Goal: Task Accomplishment & Management: Complete application form

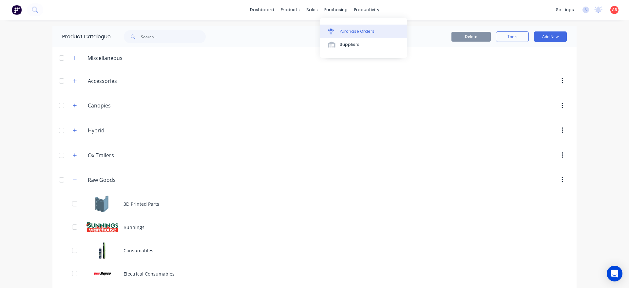
click at [346, 30] on div "Purchase Orders" at bounding box center [357, 31] width 35 height 6
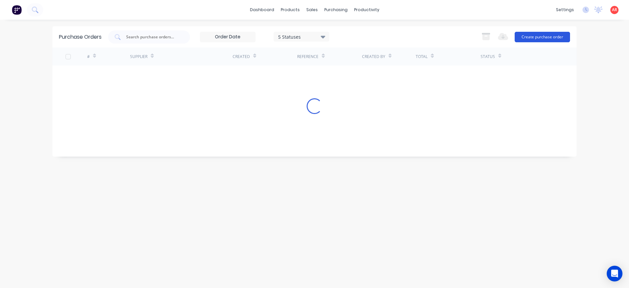
click at [544, 33] on button "Create purchase order" at bounding box center [541, 37] width 55 height 10
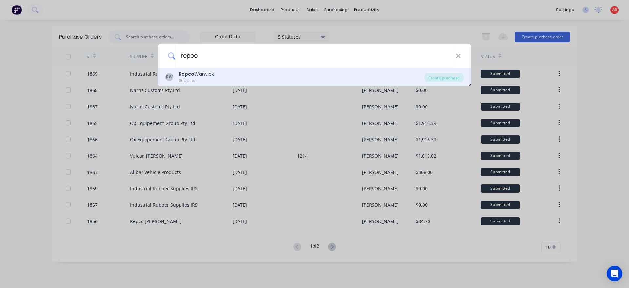
type input "repco"
click at [274, 71] on div "RW Repco Warwick Supplier" at bounding box center [294, 77] width 259 height 13
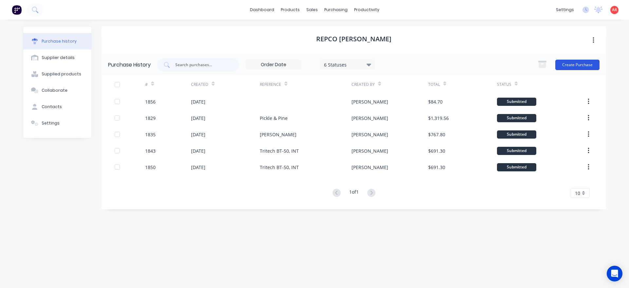
click at [597, 67] on button "Create Purchase" at bounding box center [577, 65] width 44 height 10
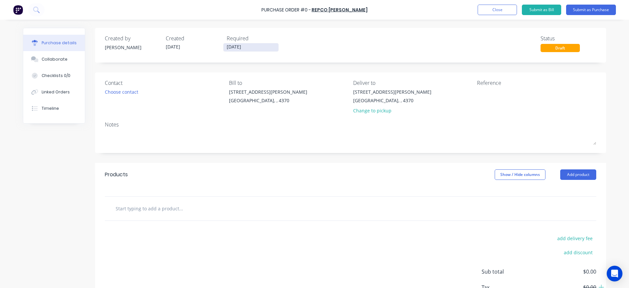
click at [239, 49] on input "[DATE]" at bounding box center [250, 47] width 55 height 8
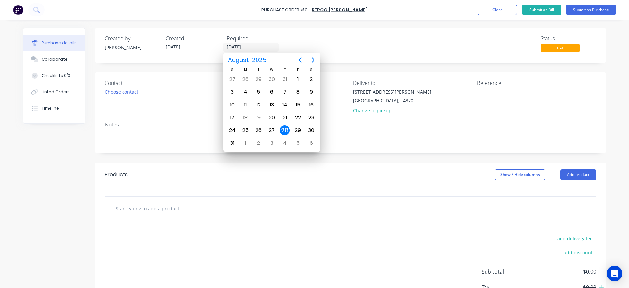
click at [343, 46] on div "Created by [PERSON_NAME] Created [DATE] Required [DATE] Status Draft" at bounding box center [350, 43] width 491 height 18
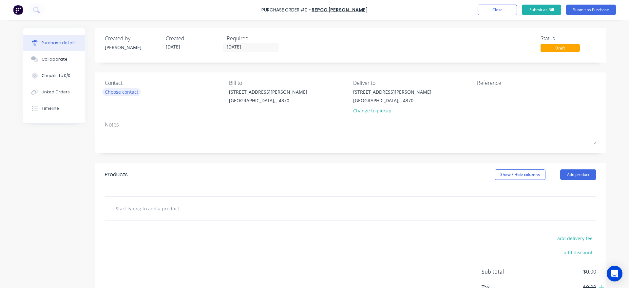
click at [134, 90] on div "Choose contact" at bounding box center [121, 91] width 33 height 7
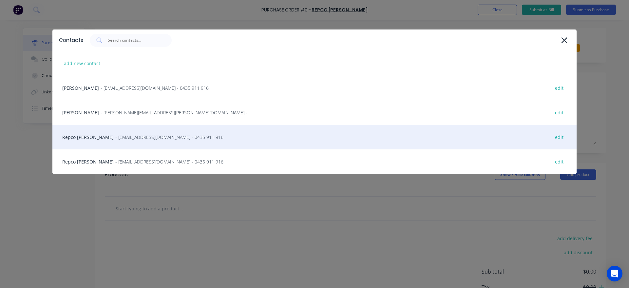
click at [119, 133] on div "Repco [PERSON_NAME] - [EMAIL_ADDRESS][DOMAIN_NAME] - 0435 911 916 edit" at bounding box center [314, 137] width 524 height 25
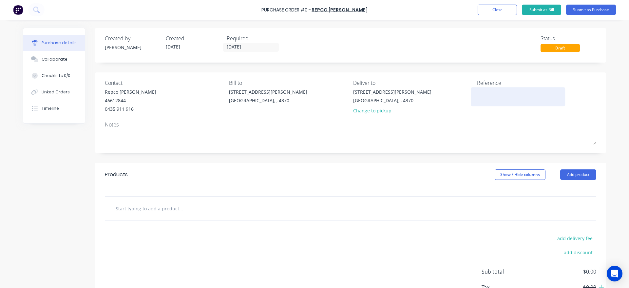
click at [518, 101] on textarea at bounding box center [518, 95] width 82 height 15
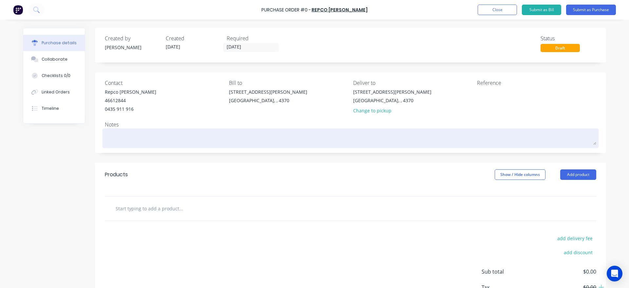
click at [175, 136] on textarea at bounding box center [350, 137] width 491 height 15
type textarea "x"
type textarea "H"
type textarea "x"
type textarea "Ho"
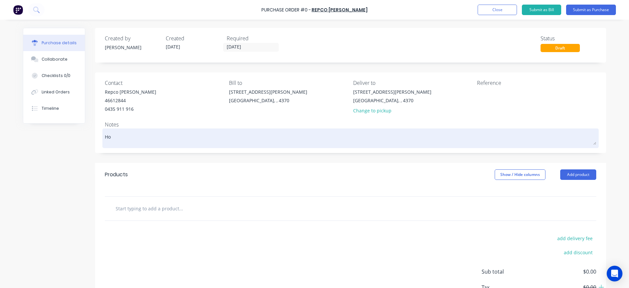
type textarea "x"
type textarea "Hos"
type textarea "x"
type textarea "Hose"
type textarea "x"
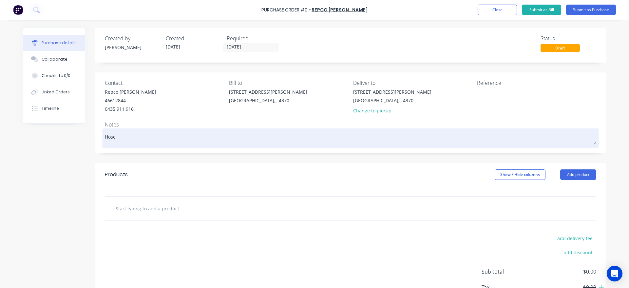
type textarea "Hose"
type textarea "x"
type textarea "Hose C"
type textarea "x"
type textarea "Hose Cl"
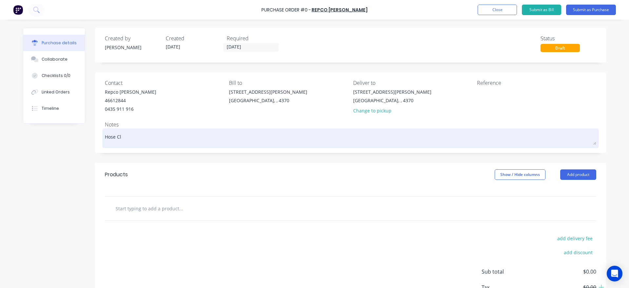
type textarea "x"
type textarea "Hose Cla"
type textarea "x"
type textarea "Hose Clap"
type textarea "x"
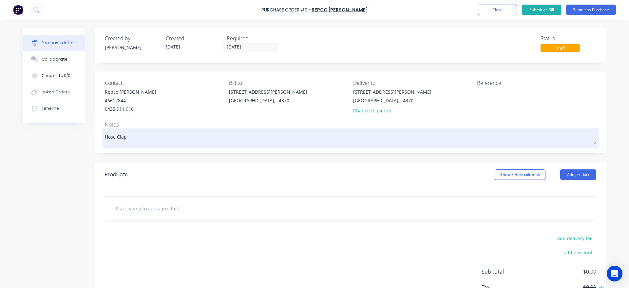
type textarea "Hose Cla"
type textarea "x"
type textarea "Hose Clam"
type textarea "x"
type textarea "Hose Clamp"
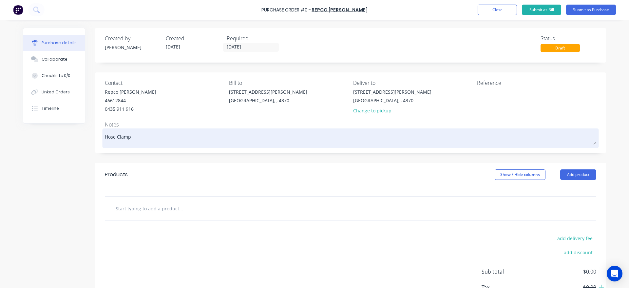
type textarea "x"
type textarea "Hose Clamps"
type textarea "x"
type textarea "Hose Clamps"
type textarea "x"
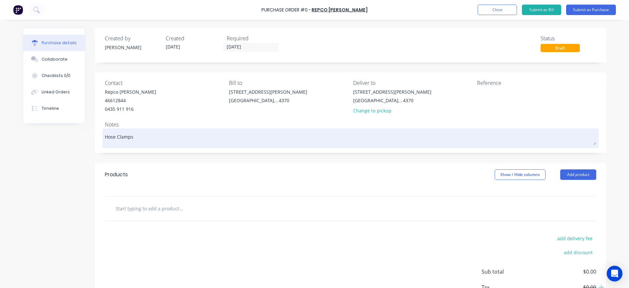
type textarea "Hose Clamps S"
type textarea "x"
type textarea "Hose Clamps St"
type textarea "x"
type textarea "Hose Clamps Sto"
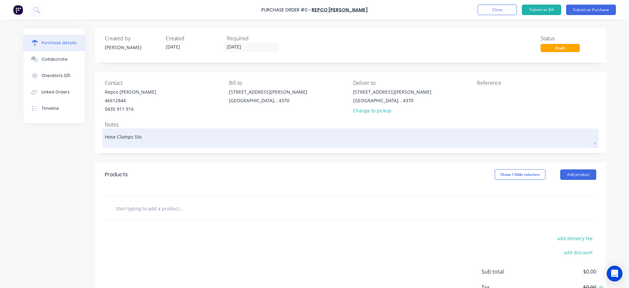
type textarea "x"
type textarea "Hose Clamps Stoc"
type textarea "x"
type textarea "Hose Clamps Stoct"
type textarea "x"
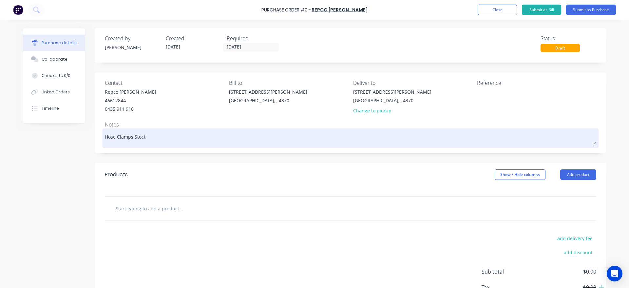
type textarea "Hose Clamps Stocta"
type textarea "x"
type textarea "Hose Clamps Stoctak"
type textarea "x"
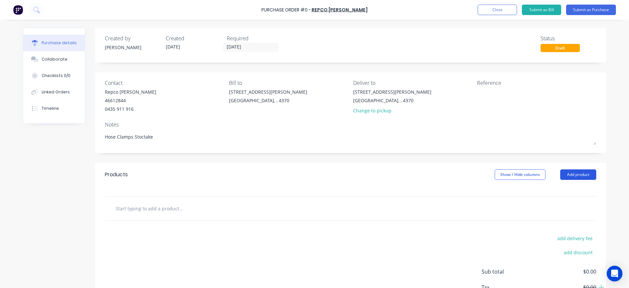
type textarea "Hose Clamps Stoctake"
type textarea "x"
type textarea "Hose Clamps Stoctake"
click at [583, 176] on button "Add product" at bounding box center [578, 174] width 36 height 10
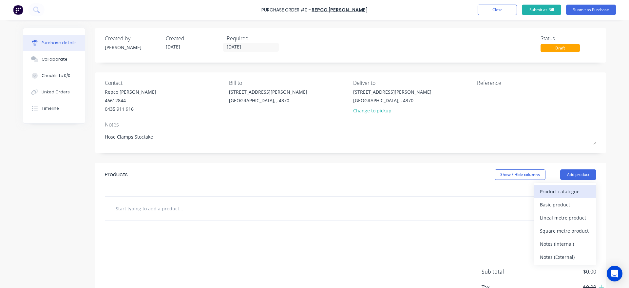
click at [571, 189] on div "Product catalogue" at bounding box center [565, 191] width 50 height 9
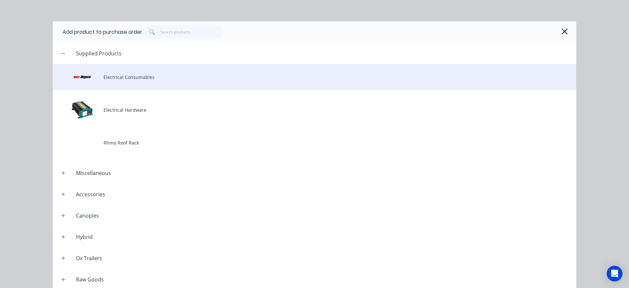
click at [143, 82] on div "Electrical Consumables" at bounding box center [314, 77] width 523 height 26
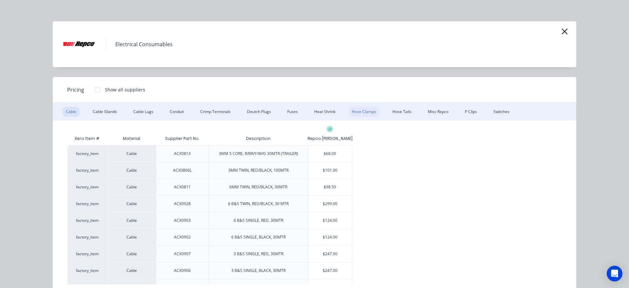
click at [367, 110] on div "Hose Clamps" at bounding box center [363, 112] width 31 height 10
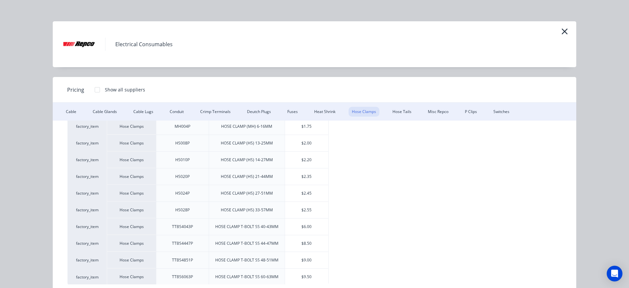
scroll to position [28, 0]
click at [305, 160] on div "$2.20" at bounding box center [307, 159] width 44 height 16
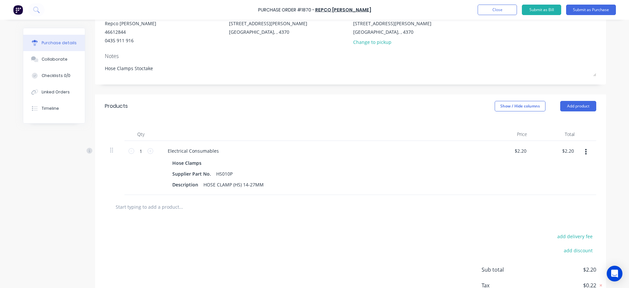
scroll to position [75, 0]
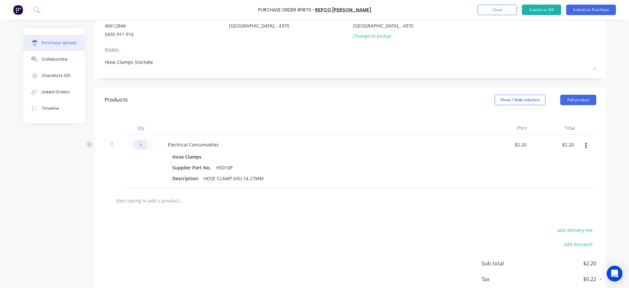
click at [142, 145] on input "1" at bounding box center [140, 145] width 13 height 10
type textarea "x"
type input "2"
type input "$4.40"
type textarea "x"
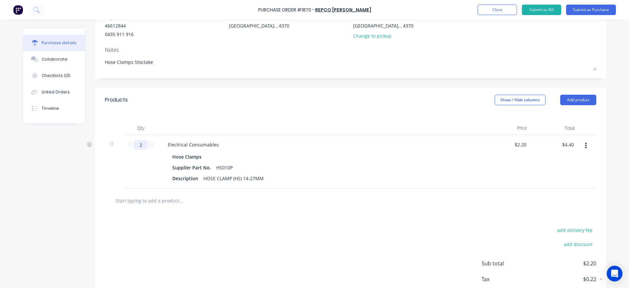
type input "20"
type input "$44.00"
type textarea "x"
type input "20"
click at [49, 218] on div "Created by [PERSON_NAME] Created [DATE] Required [DATE] Status Draft Contact Re…" at bounding box center [314, 136] width 583 height 367
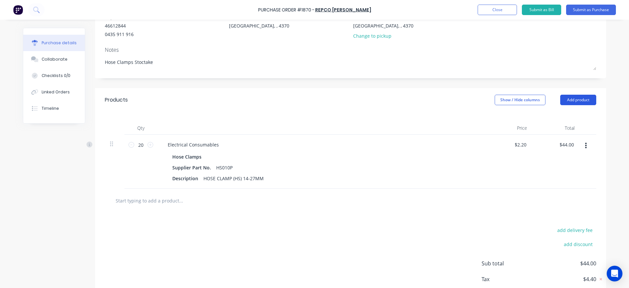
click at [573, 96] on button "Add product" at bounding box center [578, 100] width 36 height 10
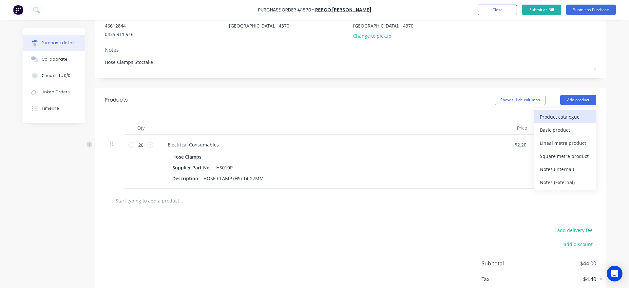
click at [572, 112] on div "Product catalogue" at bounding box center [565, 116] width 50 height 9
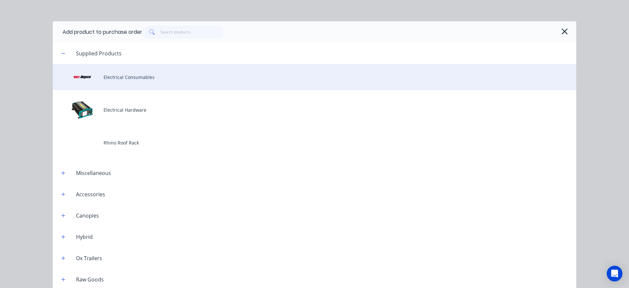
click at [150, 82] on div "Electrical Consumables" at bounding box center [314, 77] width 523 height 26
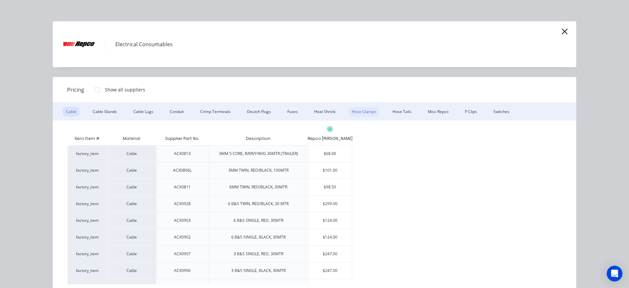
click at [365, 113] on div "Hose Clamps" at bounding box center [363, 112] width 31 height 10
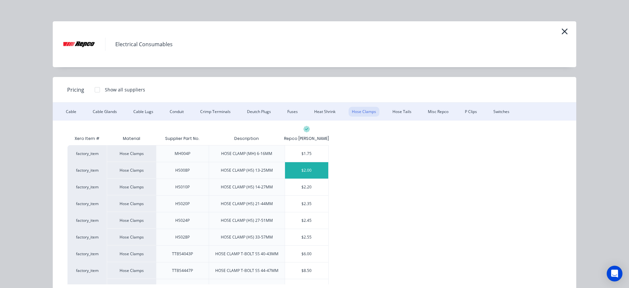
click at [298, 173] on div "$2.00" at bounding box center [307, 170] width 44 height 16
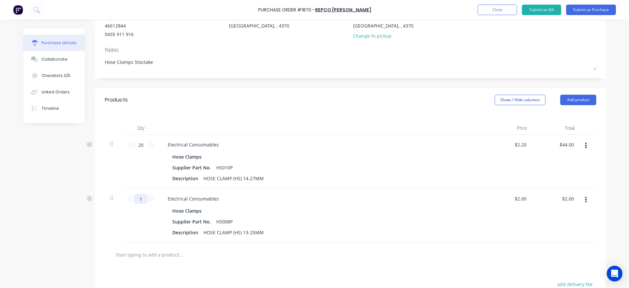
click at [144, 196] on input "1" at bounding box center [140, 199] width 13 height 10
type textarea "x"
type input "10"
type input "$20.00"
type textarea "x"
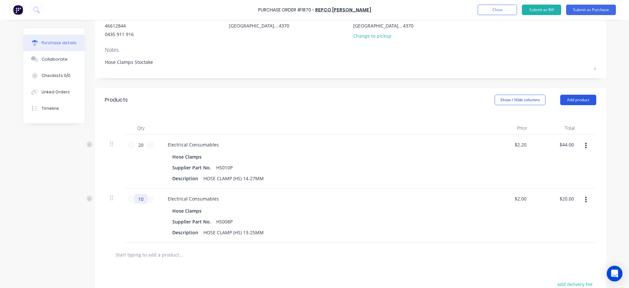
type input "10"
drag, startPoint x: 569, startPoint y: 101, endPoint x: 569, endPoint y: 105, distance: 4.6
click at [569, 100] on button "Add product" at bounding box center [578, 100] width 36 height 10
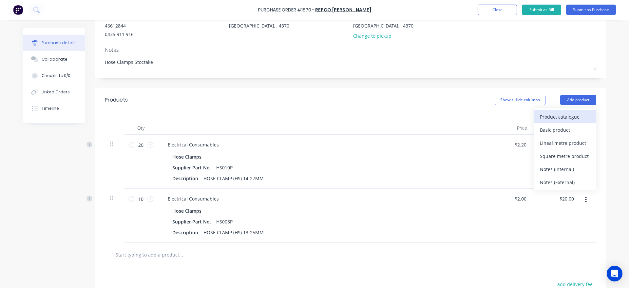
click at [567, 116] on div "Product catalogue" at bounding box center [565, 116] width 50 height 9
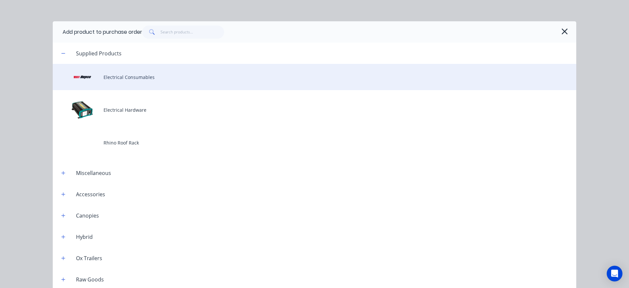
click at [147, 77] on div "Electrical Consumables" at bounding box center [314, 77] width 523 height 26
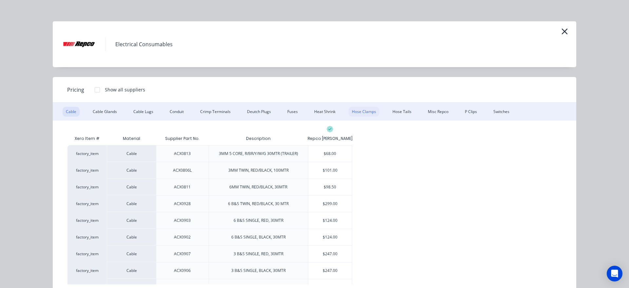
click at [365, 114] on div "Hose Clamps" at bounding box center [363, 112] width 31 height 10
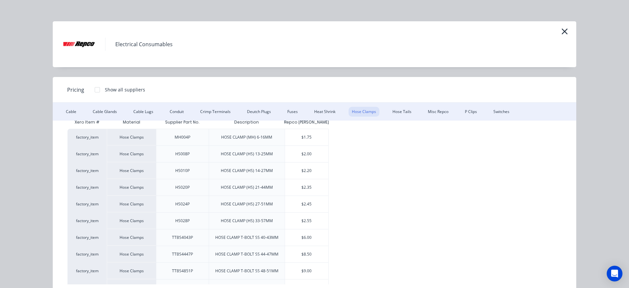
scroll to position [28, 0]
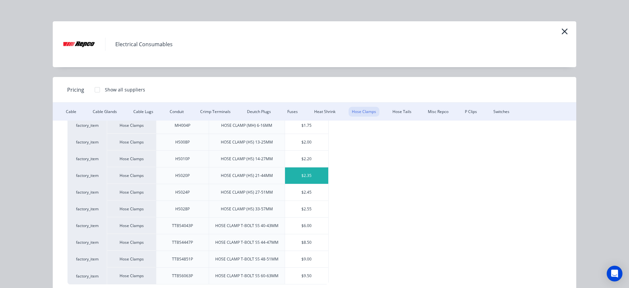
click at [321, 176] on div "$2.35" at bounding box center [307, 175] width 44 height 16
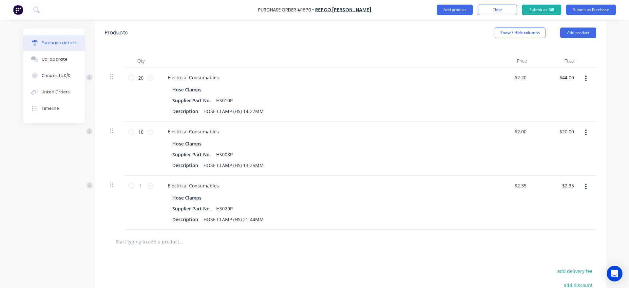
scroll to position [187, 0]
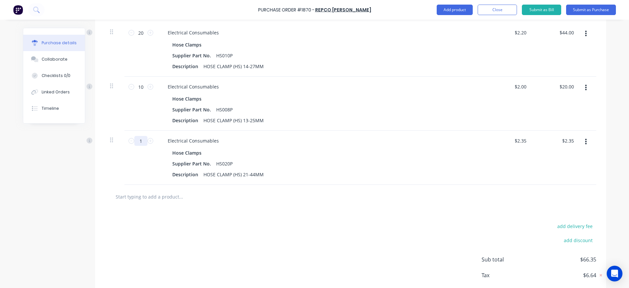
click at [144, 139] on input "1" at bounding box center [140, 141] width 13 height 10
type textarea "x"
type input "2"
type input "$4.70"
type textarea "x"
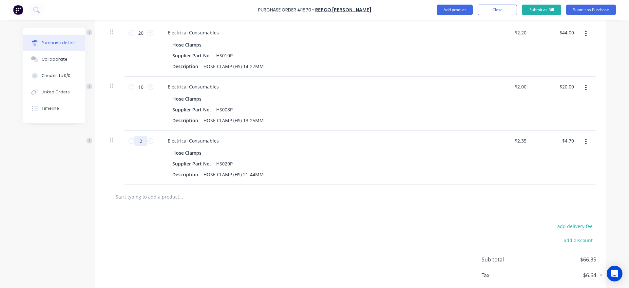
type input "20"
type input "$47.00"
type textarea "x"
type input "20"
click at [463, 9] on button "Add product" at bounding box center [454, 10] width 36 height 10
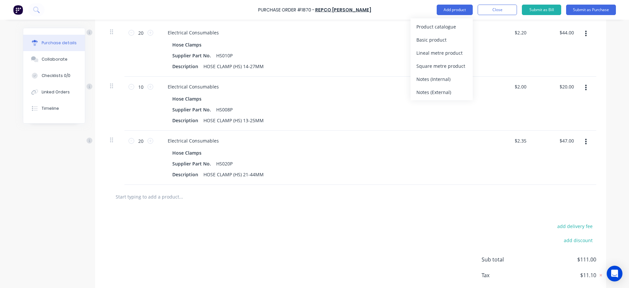
click at [462, 21] on button "Product catalogue" at bounding box center [441, 26] width 62 height 13
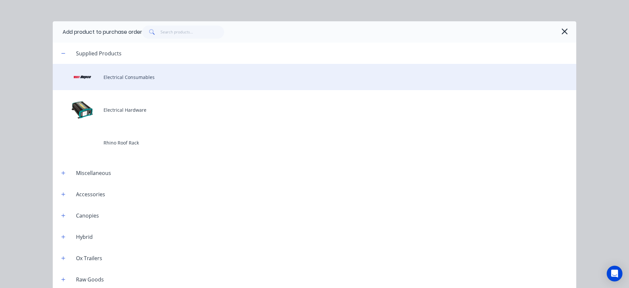
click at [224, 75] on div "Electrical Consumables" at bounding box center [314, 77] width 523 height 26
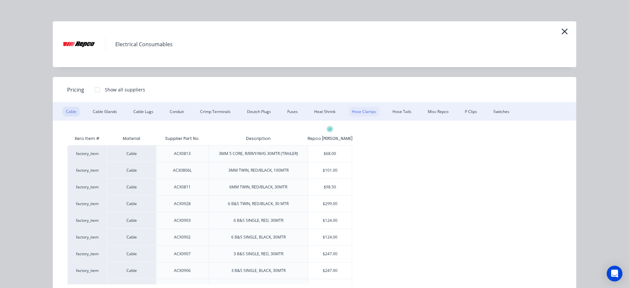
click at [367, 110] on div "Hose Clamps" at bounding box center [363, 112] width 31 height 10
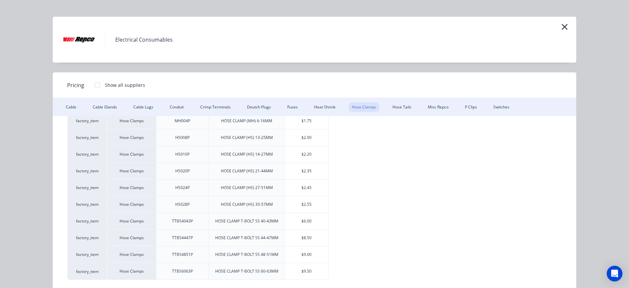
scroll to position [7, 0]
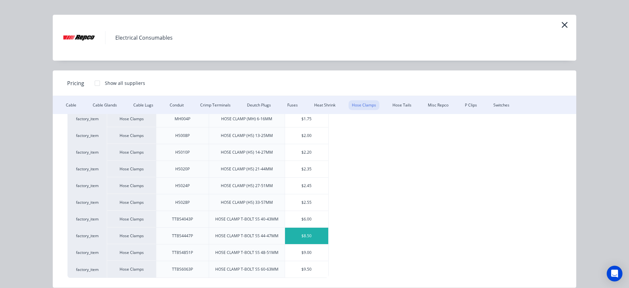
click at [321, 237] on div "$8.50" at bounding box center [307, 236] width 44 height 16
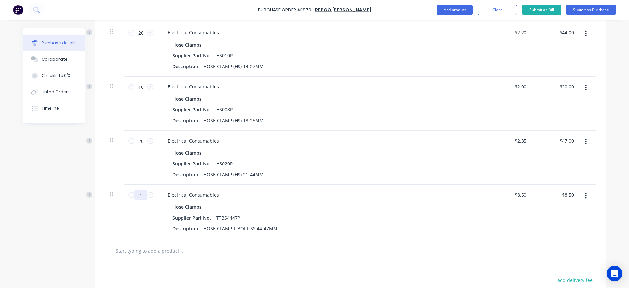
click at [141, 194] on input "1" at bounding box center [140, 195] width 13 height 10
type textarea "x"
type input "10"
type input "$85.00"
type textarea "x"
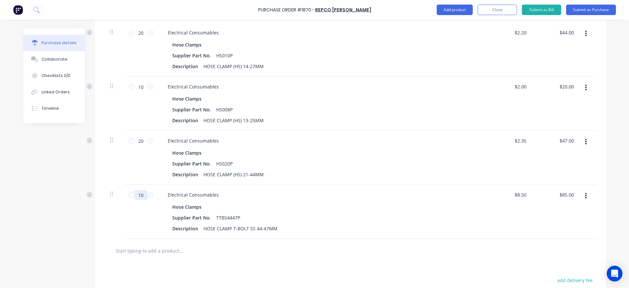
type input "10"
click at [45, 220] on div "Created by [PERSON_NAME] Created [DATE] Required [DATE] Status Draft Contact Re…" at bounding box center [314, 105] width 583 height 529
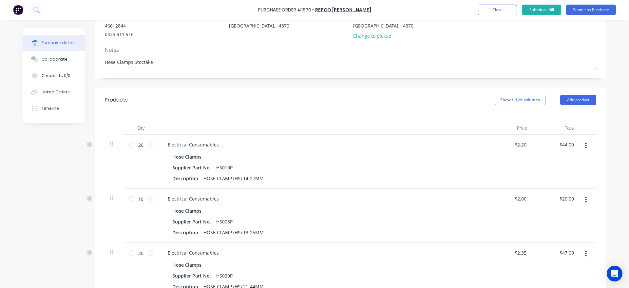
scroll to position [0, 0]
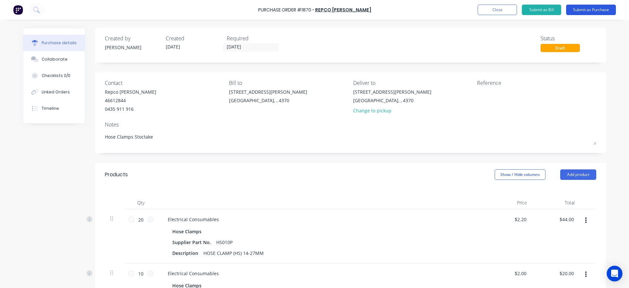
click at [579, 9] on button "Submit as Purchase" at bounding box center [591, 10] width 50 height 10
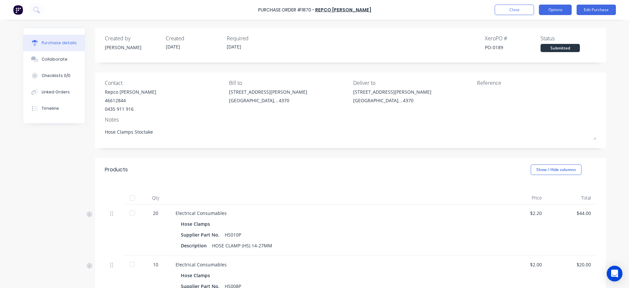
click at [565, 9] on button "Options" at bounding box center [555, 10] width 33 height 10
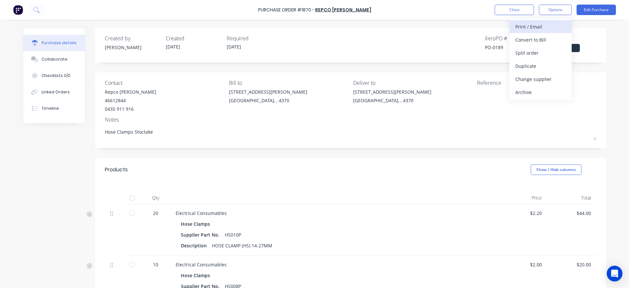
click at [558, 27] on div "Print / Email" at bounding box center [540, 26] width 50 height 9
click at [542, 39] on div "With pricing" at bounding box center [540, 39] width 50 height 9
type textarea "x"
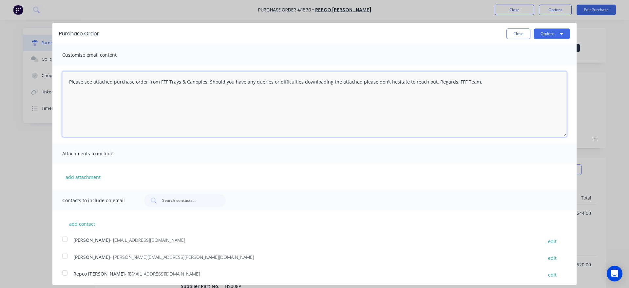
click at [63, 83] on textarea "Please see attached purchase order from FFF Trays & Canopies. Should you have a…" at bounding box center [314, 103] width 504 height 65
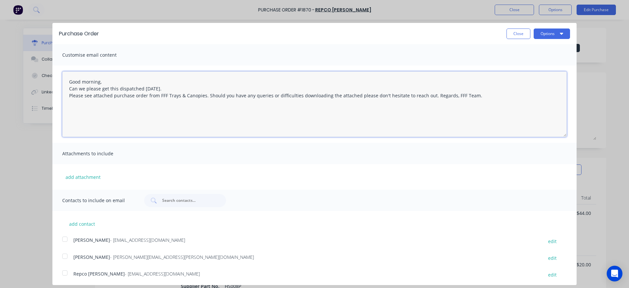
click at [65, 275] on div at bounding box center [64, 272] width 13 height 13
click at [556, 38] on button "Options" at bounding box center [551, 33] width 36 height 10
click at [175, 87] on textarea "Good morning, Can we please get this dispatched [DATE]. Please see attached pur…" at bounding box center [314, 103] width 504 height 65
type textarea "Good morning, Can we please get this dispatched [DATE]. Also include 2x bottles…"
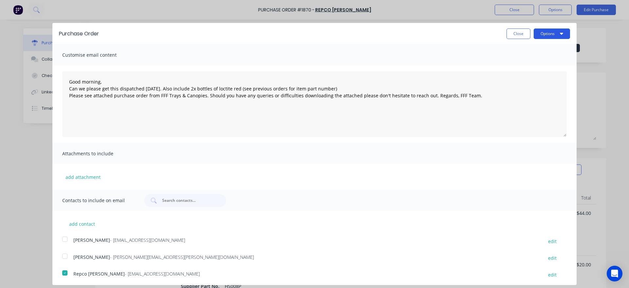
click at [564, 36] on button "Options" at bounding box center [551, 33] width 36 height 10
click at [536, 64] on div "Email" at bounding box center [538, 63] width 50 height 9
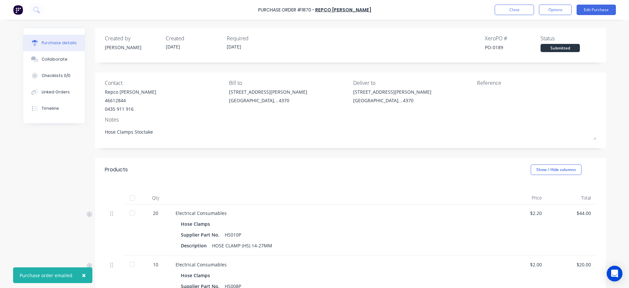
type textarea "x"
click at [512, 9] on button "Close" at bounding box center [513, 10] width 39 height 10
